Goal: Information Seeking & Learning: Learn about a topic

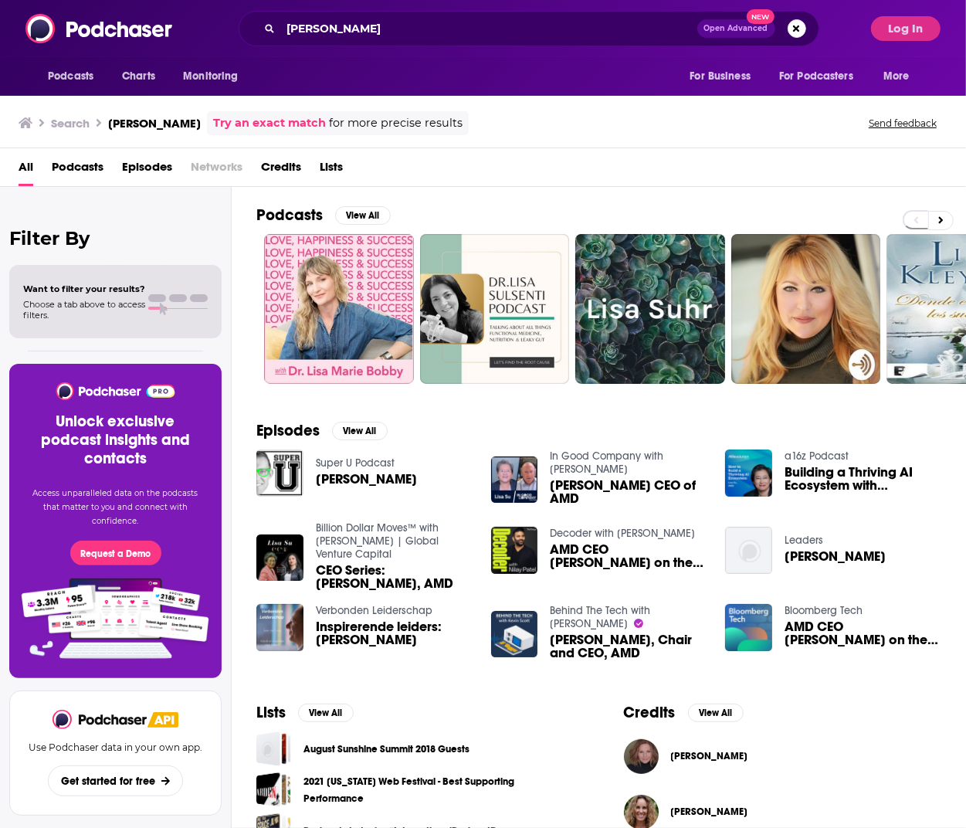
click at [839, 481] on span "Building a Thriving AI Ecosystem with [PERSON_NAME]" at bounding box center [863, 479] width 157 height 26
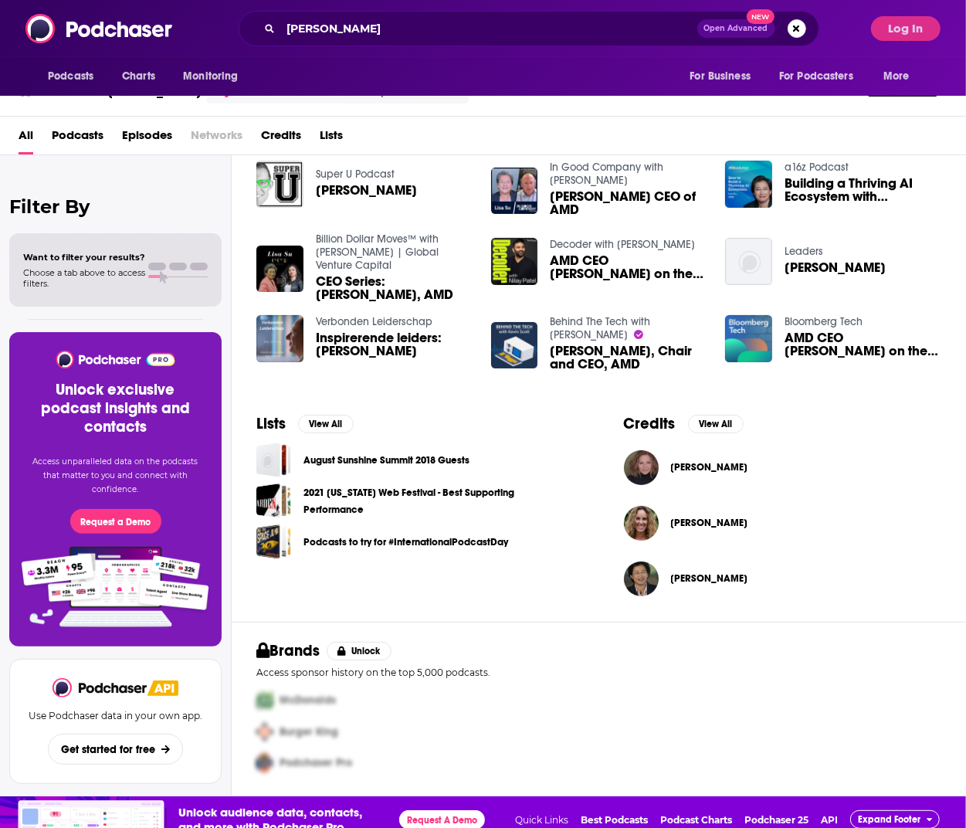
scroll to position [46, 0]
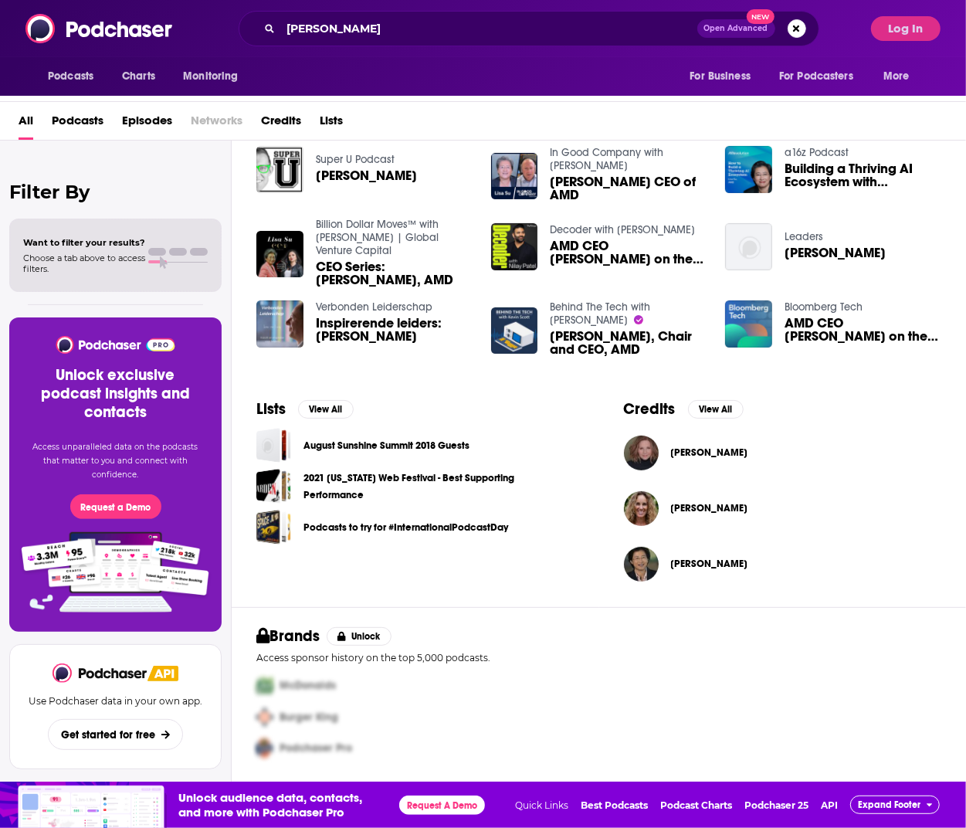
click at [645, 239] on span "AMD CEO [PERSON_NAME] on the AI revolution" at bounding box center [628, 252] width 157 height 26
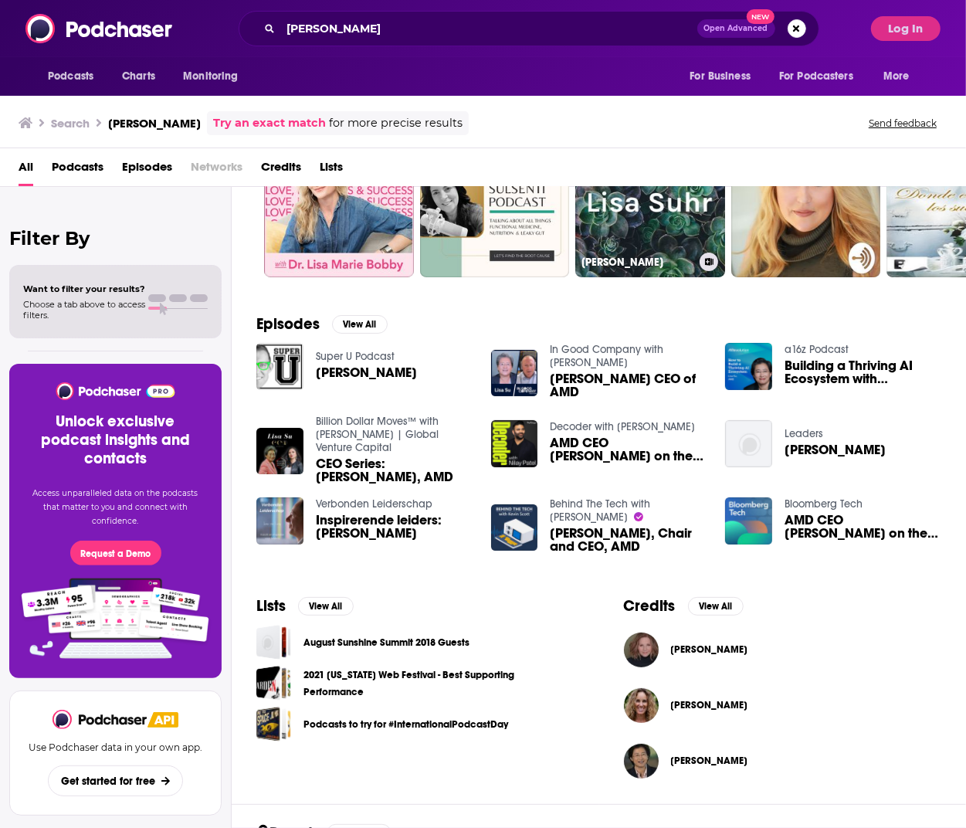
scroll to position [193, 0]
